Goal: Task Accomplishment & Management: Use online tool/utility

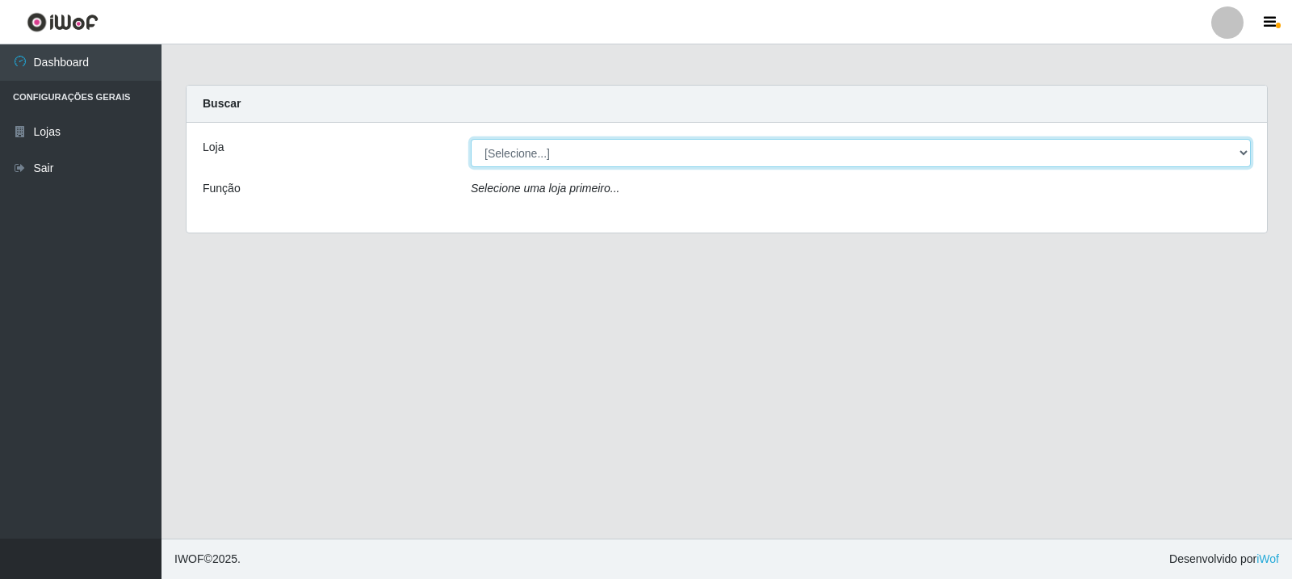
click at [1249, 151] on select "[Selecione...] Rede Compras Supermercados - LOJA 3" at bounding box center [861, 153] width 780 height 28
select select "162"
click at [471, 139] on select "[Selecione...] Rede Compras Supermercados - LOJA 3" at bounding box center [861, 153] width 780 height 28
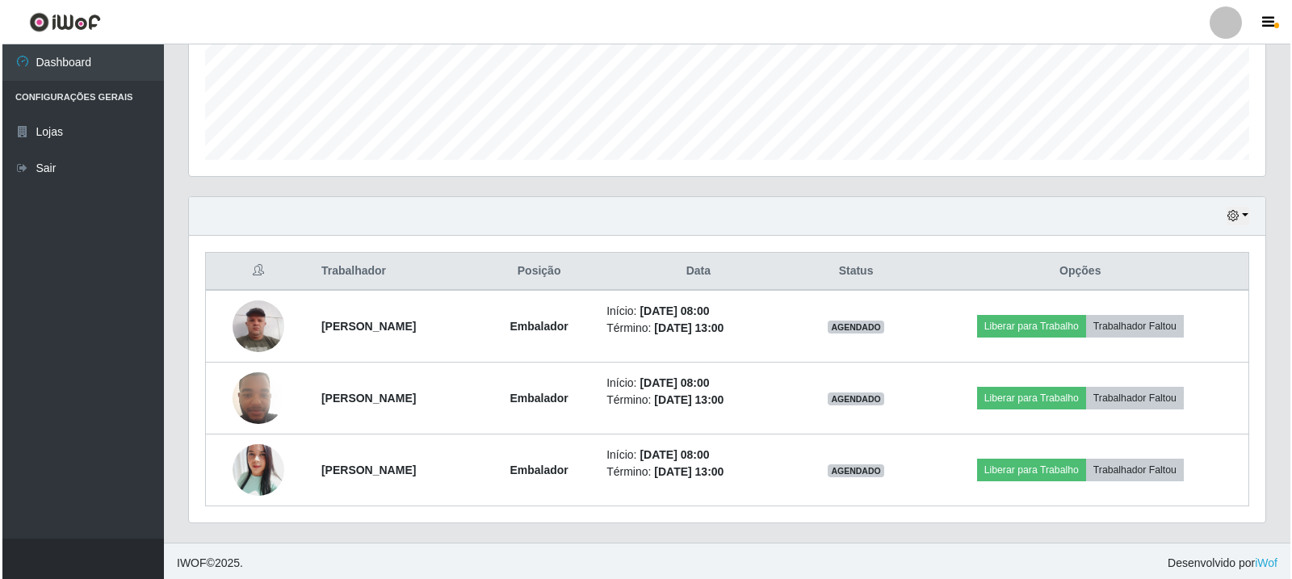
scroll to position [422, 0]
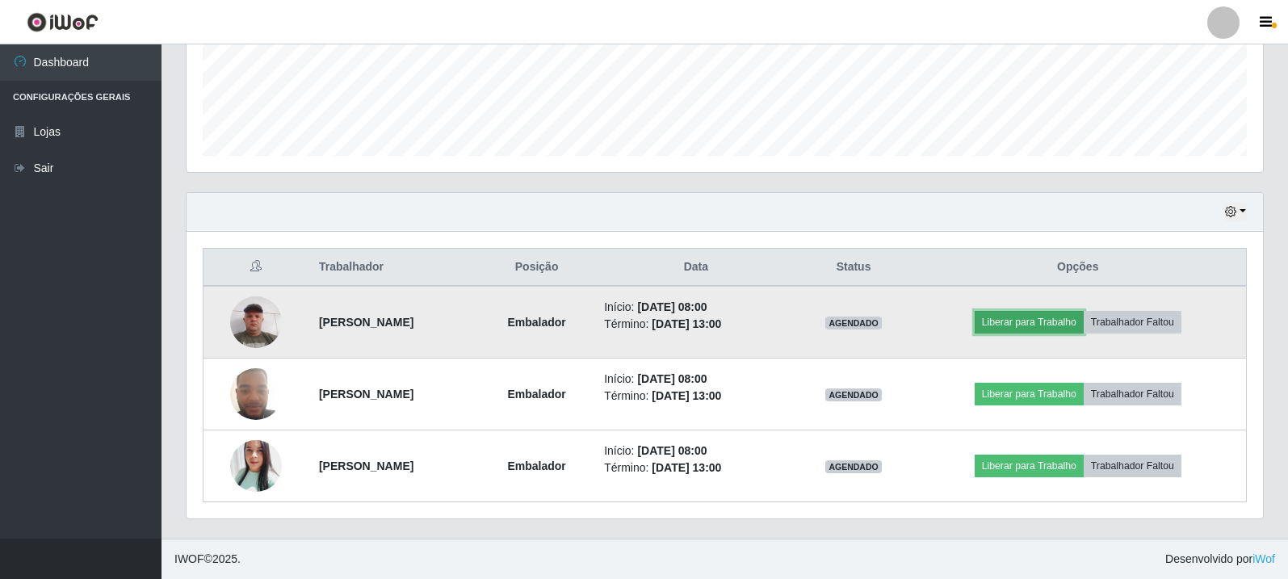
click at [1045, 321] on button "Liberar para Trabalho" at bounding box center [1029, 322] width 109 height 23
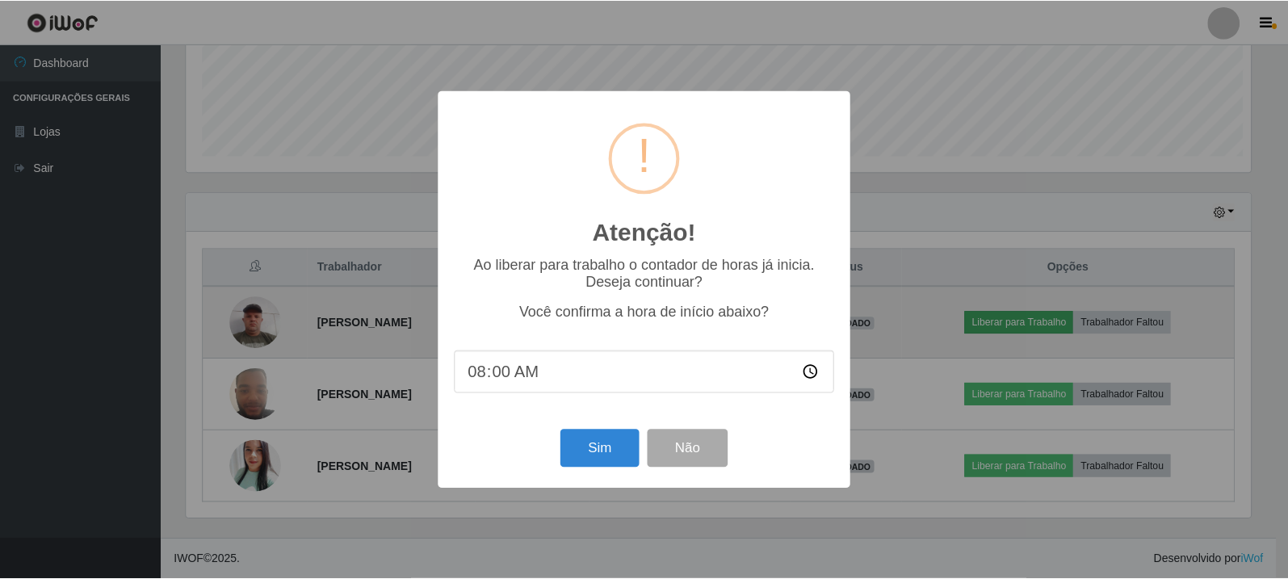
scroll to position [335, 1068]
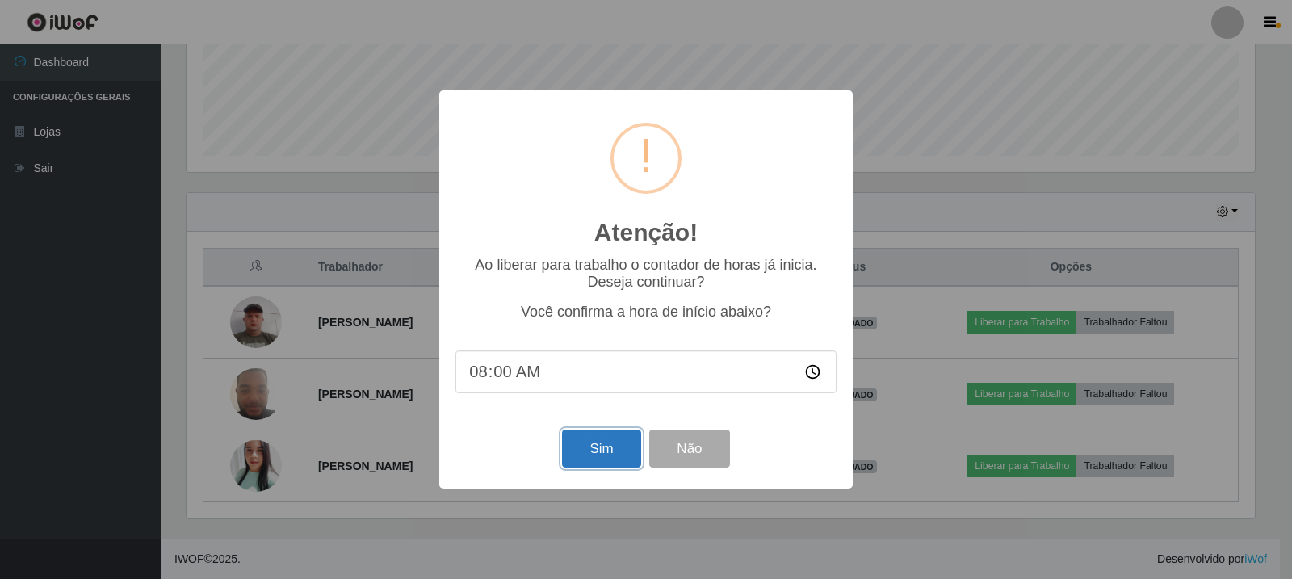
click at [617, 456] on button "Sim" at bounding box center [601, 449] width 78 height 38
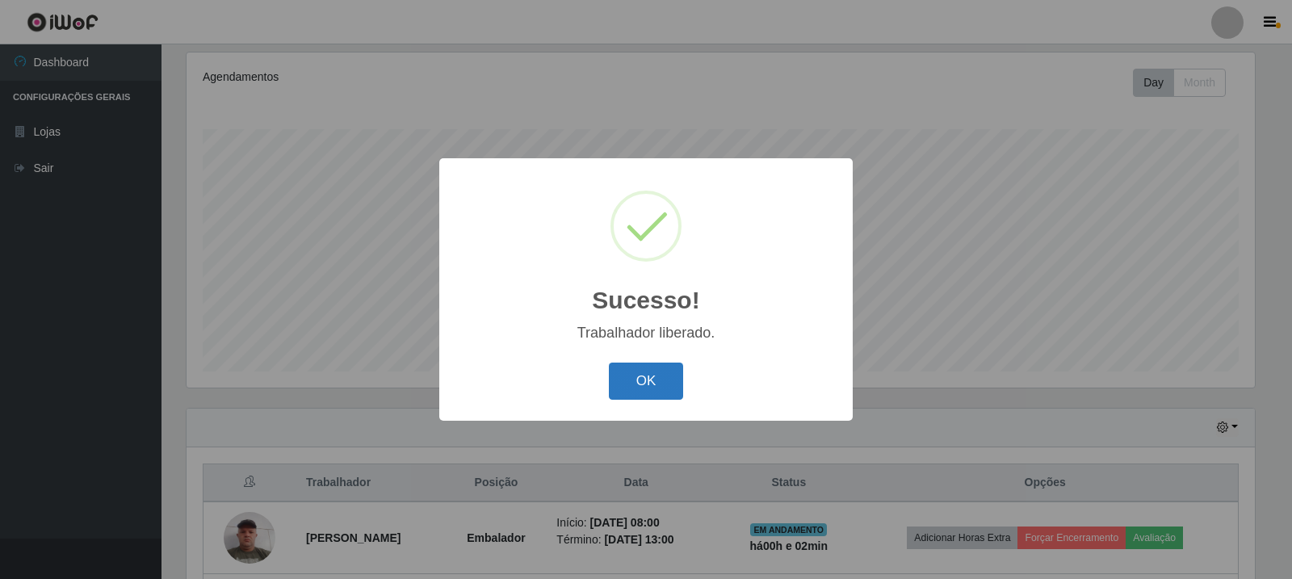
click at [639, 398] on button "OK" at bounding box center [646, 382] width 75 height 38
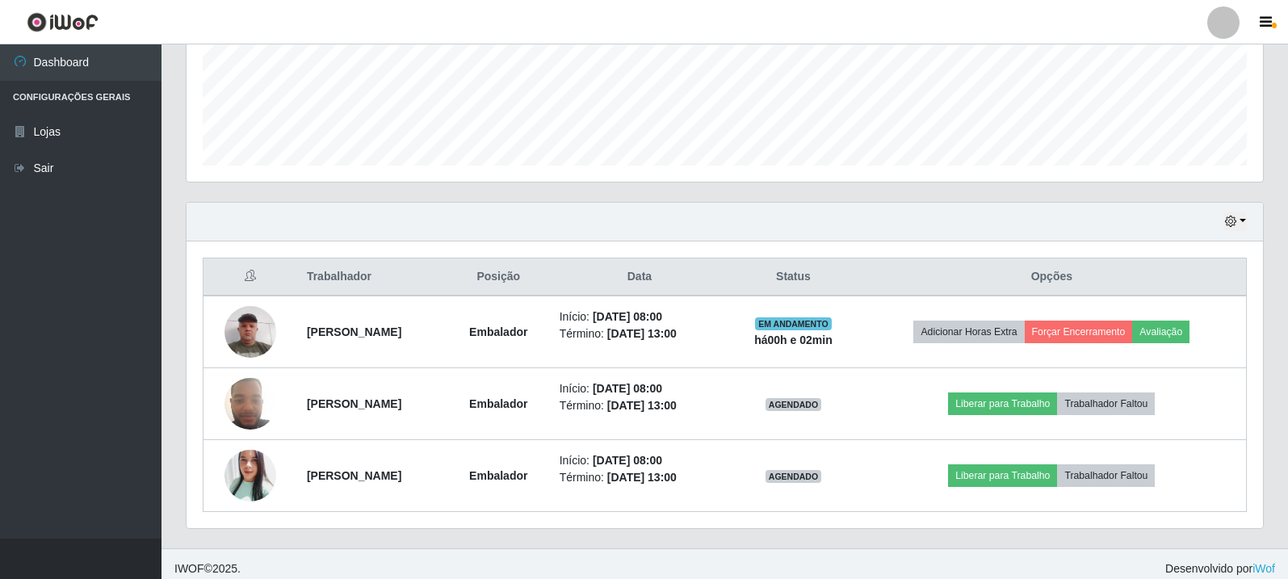
scroll to position [422, 0]
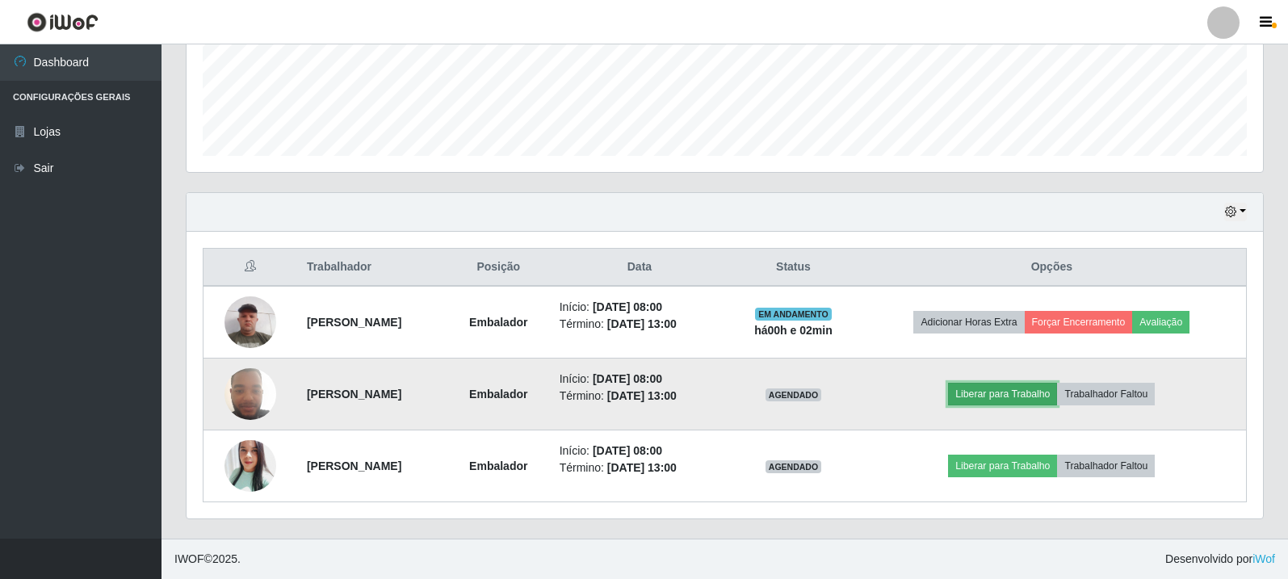
click at [1027, 396] on button "Liberar para Trabalho" at bounding box center [1002, 394] width 109 height 23
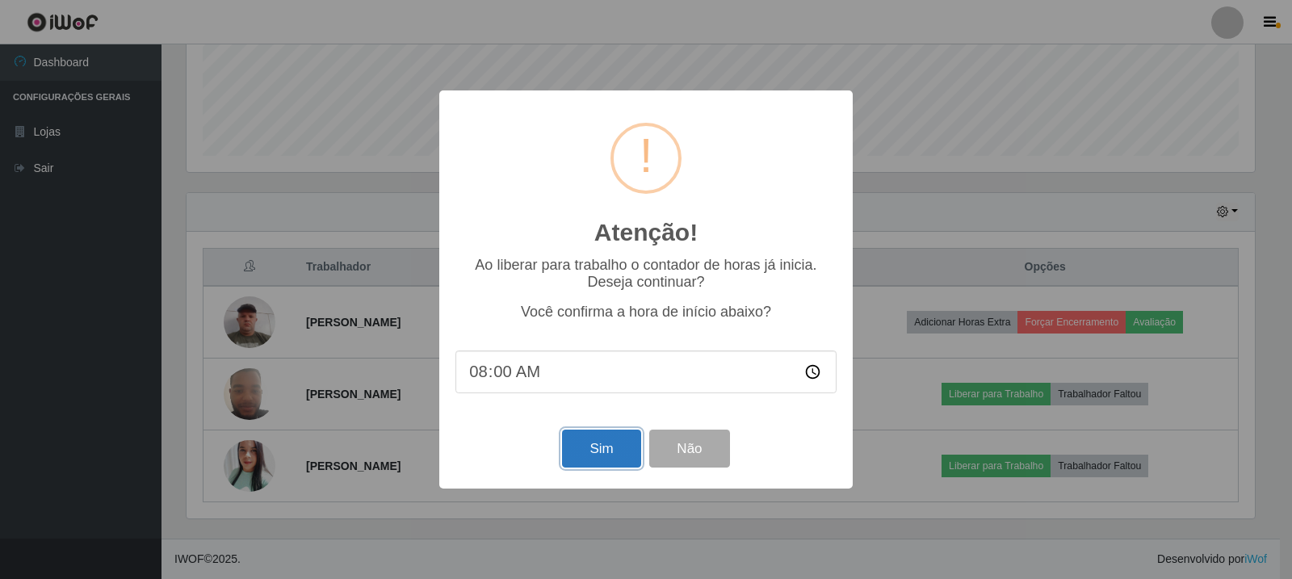
click at [623, 455] on button "Sim" at bounding box center [601, 449] width 78 height 38
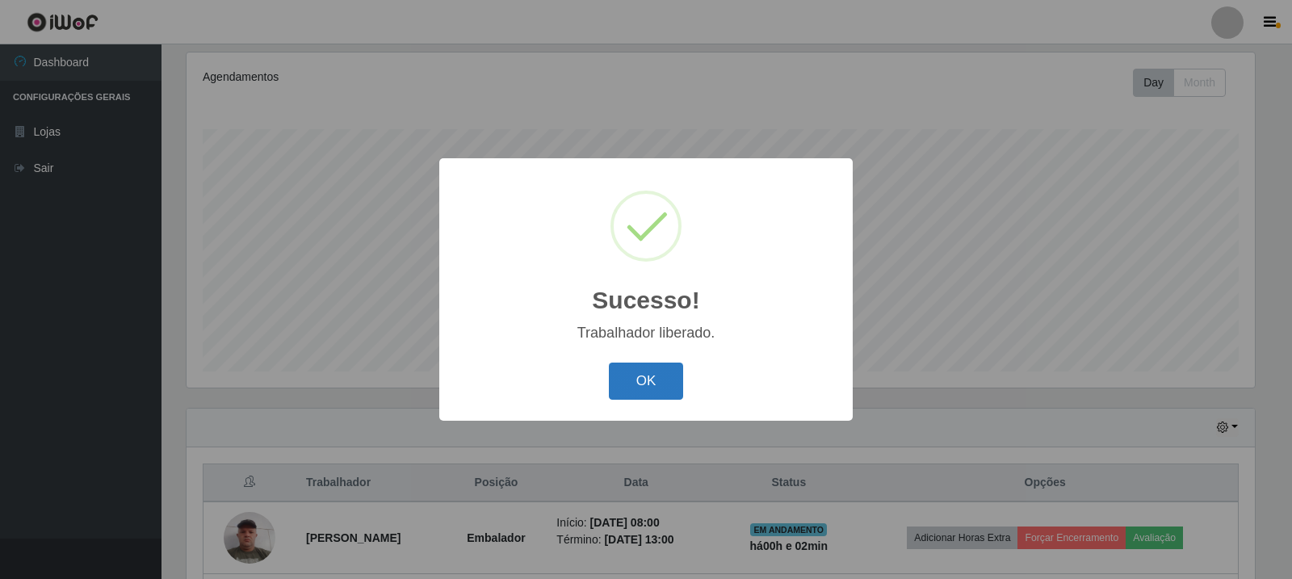
click at [641, 385] on button "OK" at bounding box center [646, 382] width 75 height 38
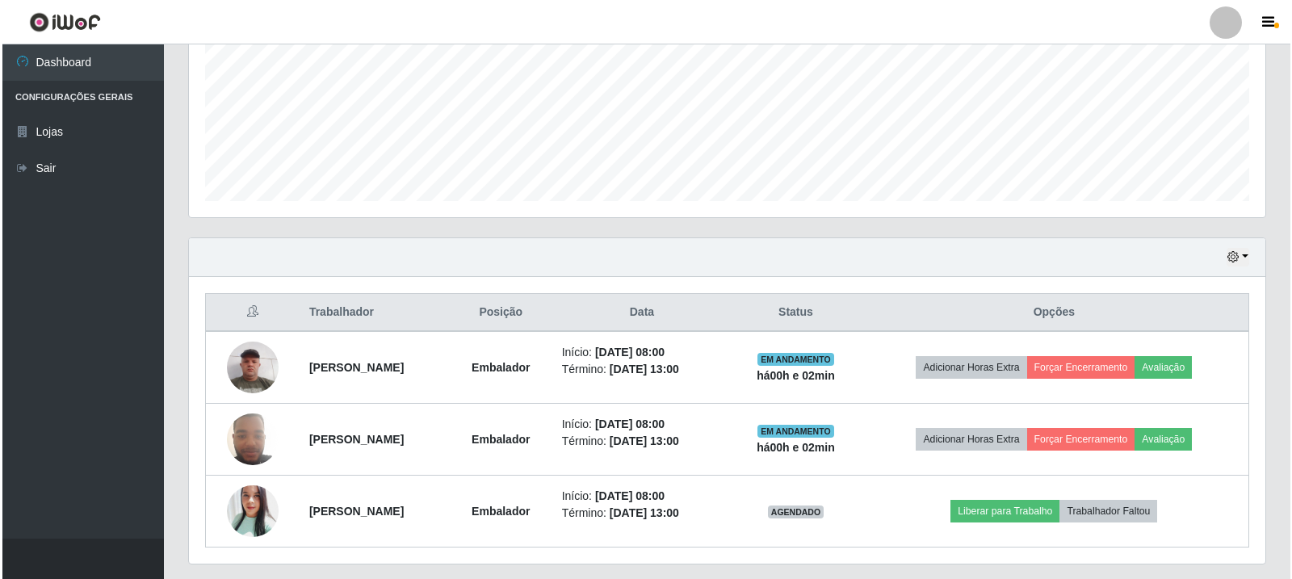
scroll to position [422, 0]
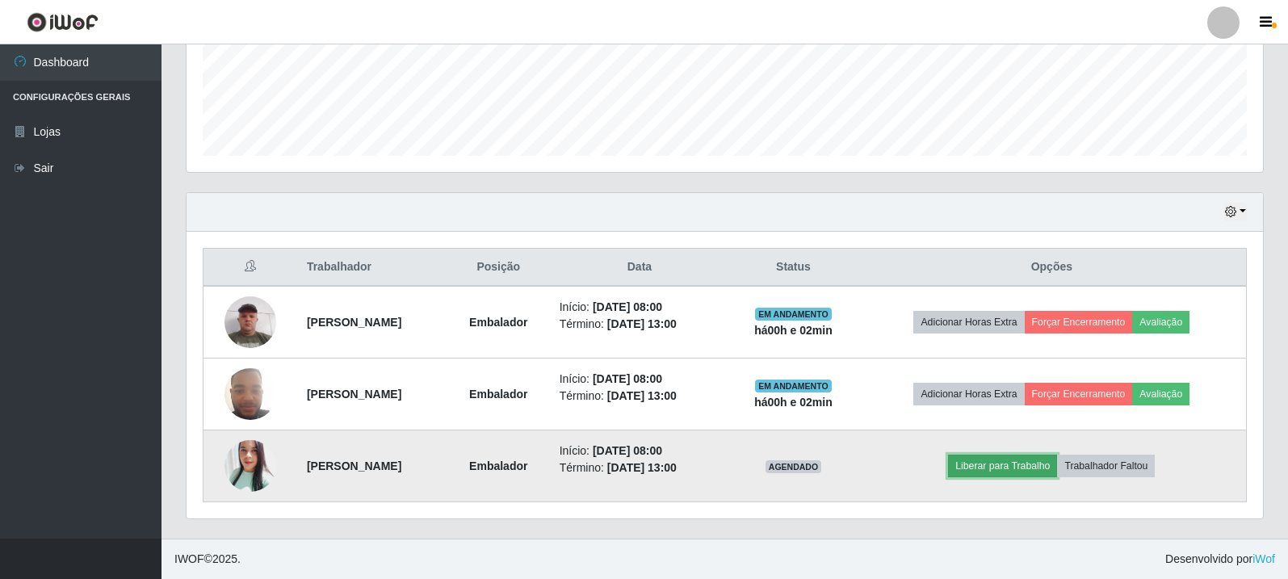
click at [1046, 461] on button "Liberar para Trabalho" at bounding box center [1002, 466] width 109 height 23
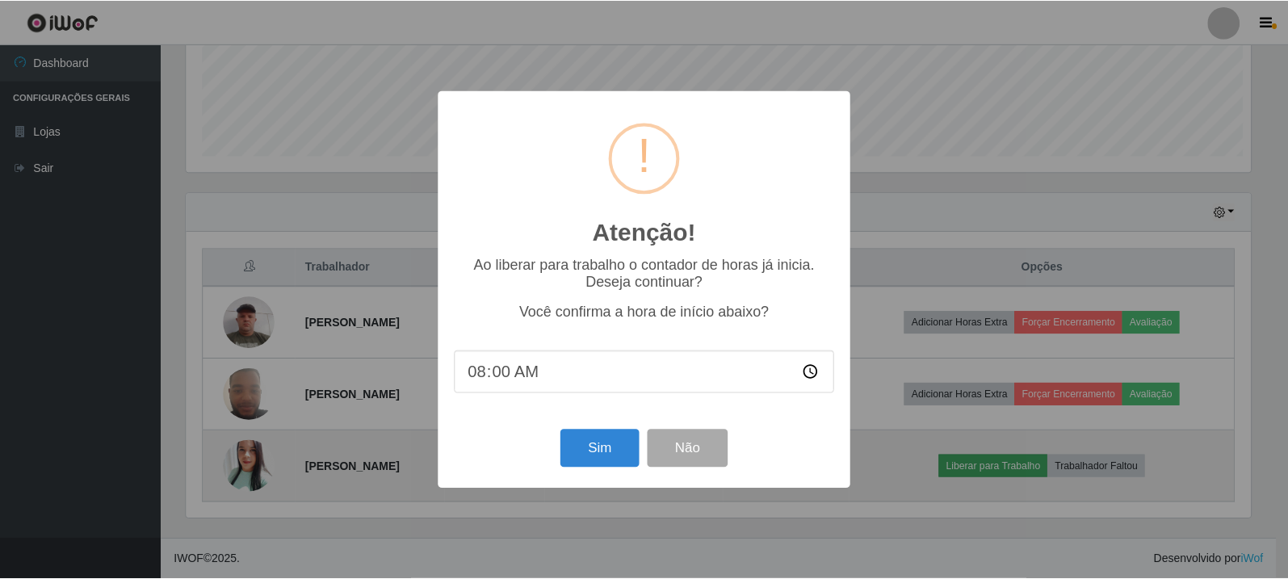
scroll to position [335, 1068]
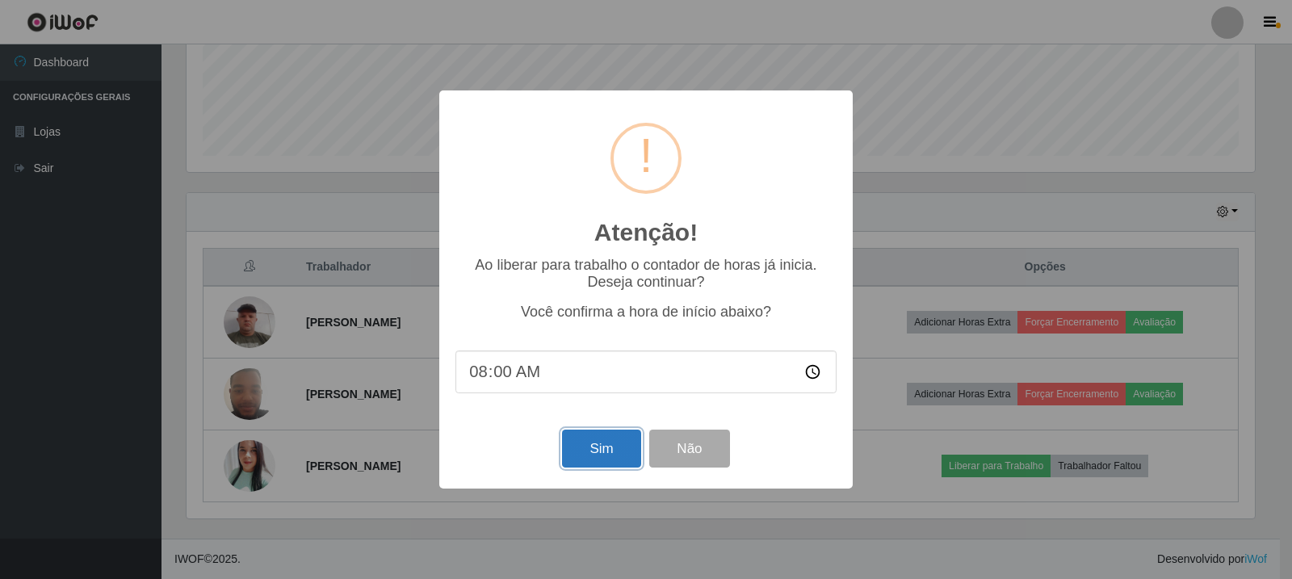
click at [606, 447] on button "Sim" at bounding box center [601, 449] width 78 height 38
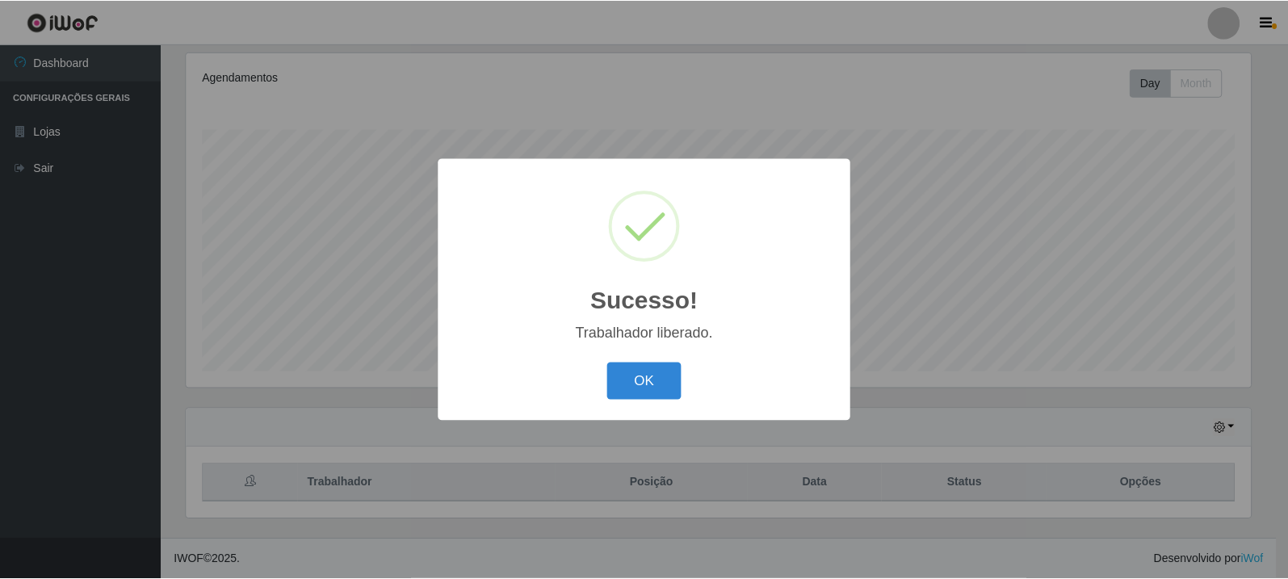
scroll to position [0, 0]
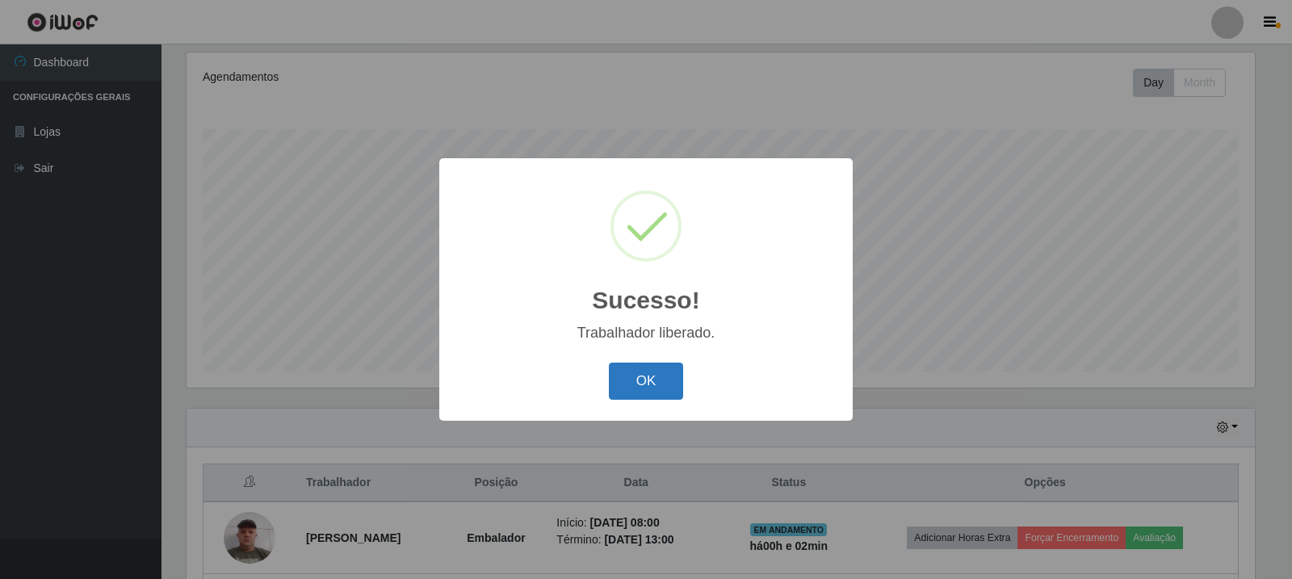
click at [654, 382] on button "OK" at bounding box center [646, 382] width 75 height 38
